Goal: Information Seeking & Learning: Find specific fact

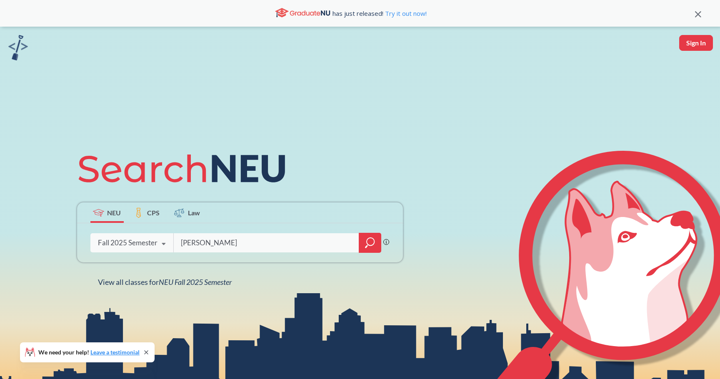
type input "[PERSON_NAME]"
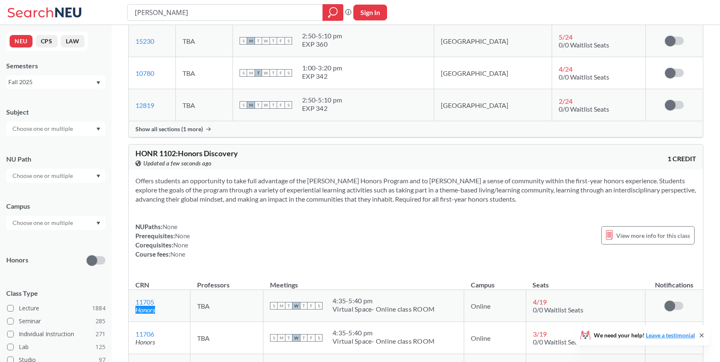
scroll to position [23838, 0]
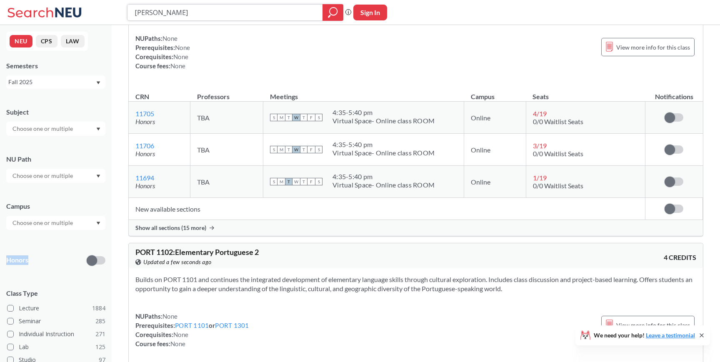
click at [294, 14] on input "[PERSON_NAME]" at bounding box center [225, 12] width 183 height 14
type input "[PERSON_NAME]"
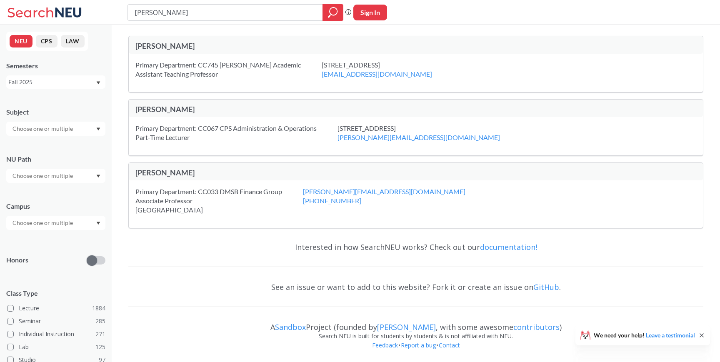
click at [199, 46] on div "[PERSON_NAME]" at bounding box center [275, 45] width 280 height 9
click at [207, 12] on input "[PERSON_NAME]" at bounding box center [225, 12] width 183 height 14
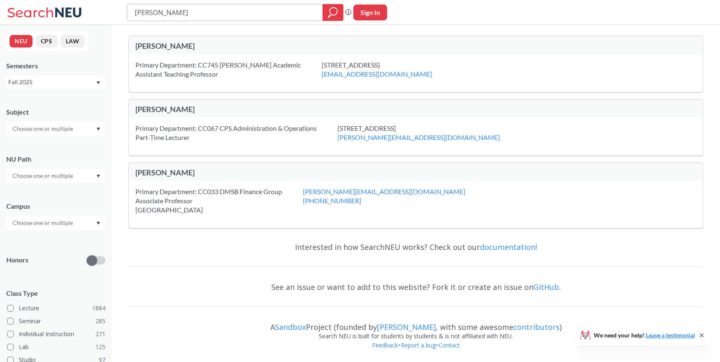
click at [207, 12] on input "[PERSON_NAME]" at bounding box center [225, 12] width 183 height 14
paste input "[PERSON_NAME]"
type input "[PERSON_NAME]"
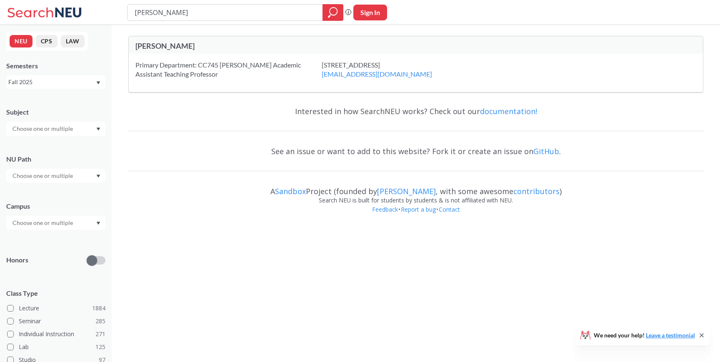
click at [310, 246] on body "[PERSON_NAME] Phrase search guarantees the exact search appears in the results.…" at bounding box center [360, 181] width 720 height 362
